Goal: Navigation & Orientation: Understand site structure

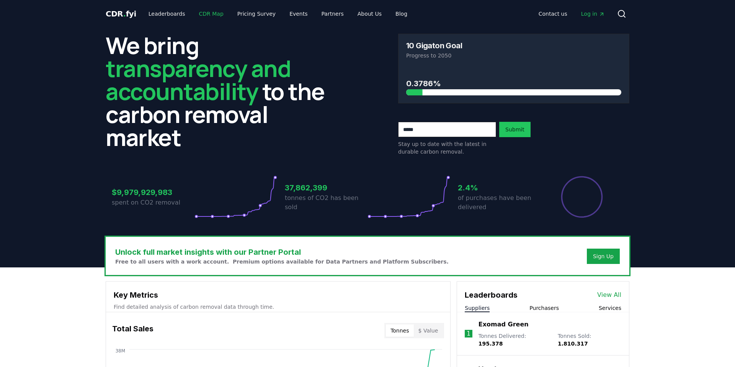
click at [206, 13] on link "CDR Map" at bounding box center [211, 14] width 37 height 14
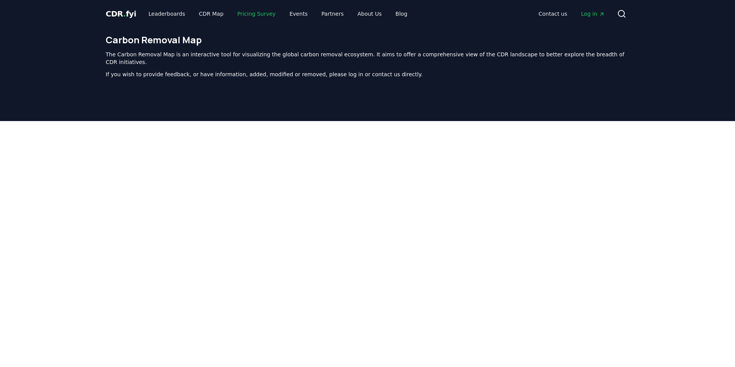
click at [248, 11] on link "Pricing Survey" at bounding box center [256, 14] width 51 height 14
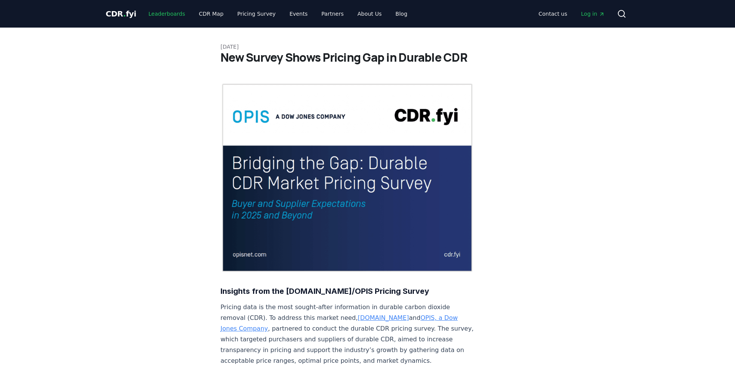
click at [164, 13] on link "Leaderboards" at bounding box center [166, 14] width 49 height 14
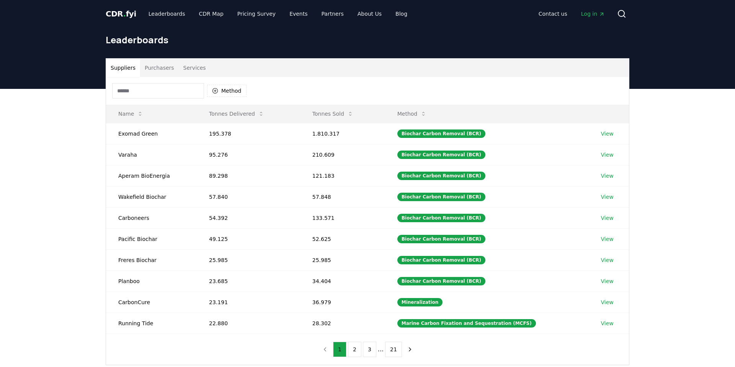
click at [118, 14] on span "CDR . fyi" at bounding box center [121, 13] width 31 height 9
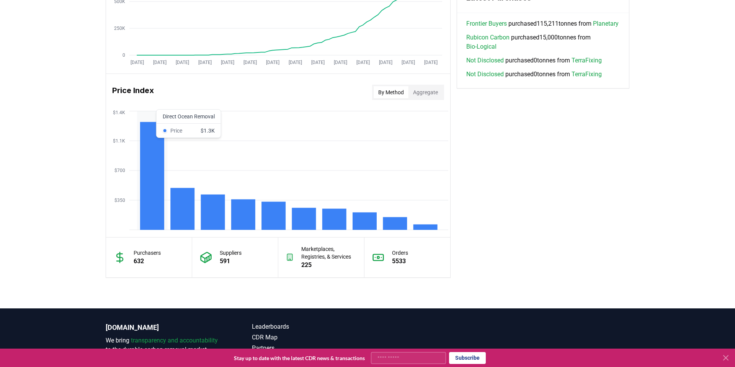
scroll to position [617, 0]
